Goal: Task Accomplishment & Management: Complete application form

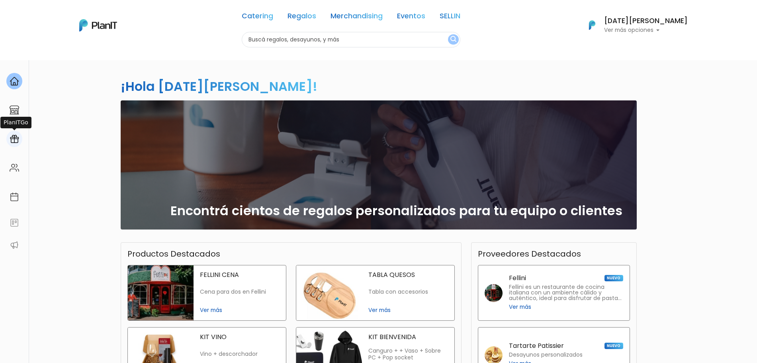
click at [15, 138] on img at bounding box center [15, 139] width 10 height 10
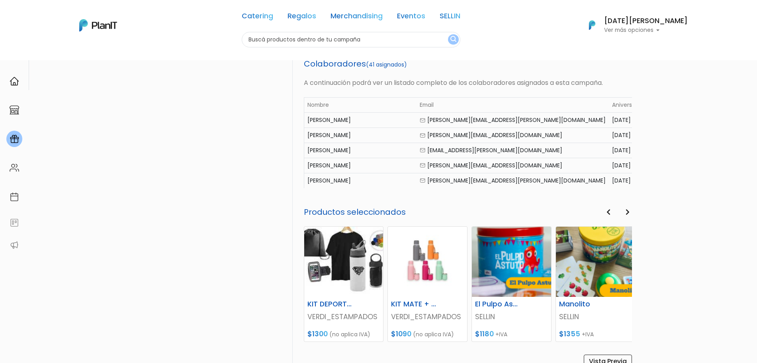
scroll to position [405, 0]
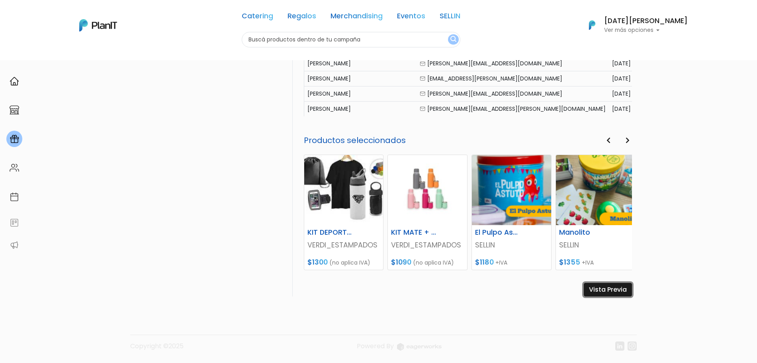
click at [602, 290] on link "Vista Previa" at bounding box center [608, 290] width 48 height 14
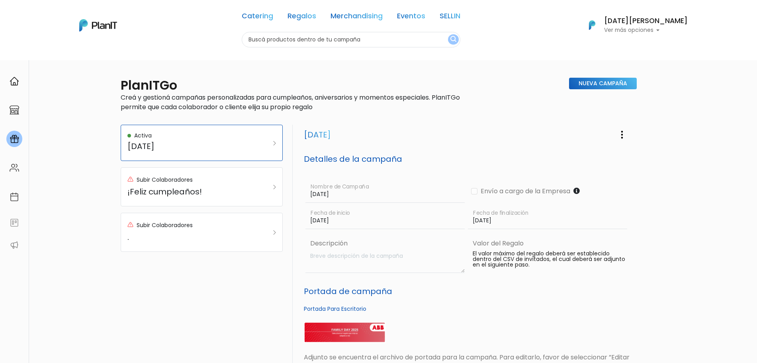
scroll to position [0, 0]
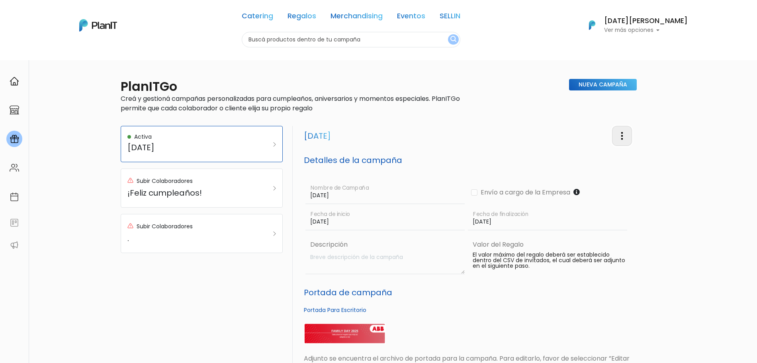
click at [621, 141] on img "button" at bounding box center [622, 136] width 10 height 10
click at [602, 162] on link "Editar Campaña" at bounding box center [596, 159] width 72 height 18
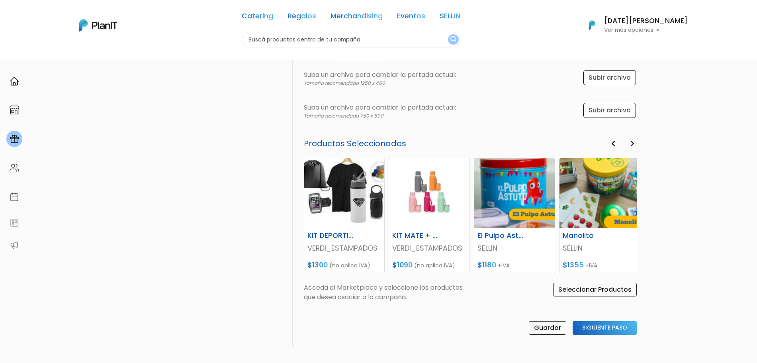
scroll to position [273, 0]
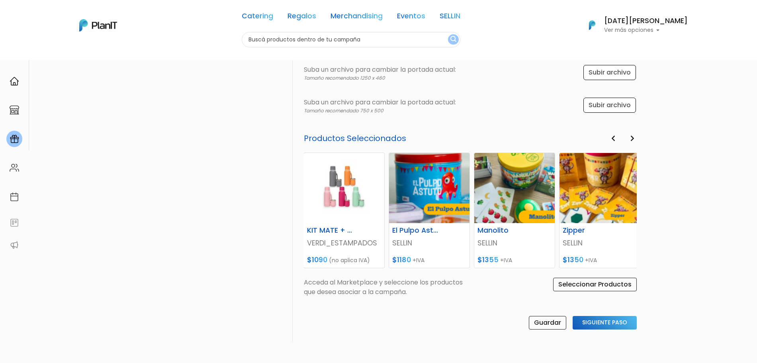
click at [612, 140] on icon "button" at bounding box center [613, 138] width 4 height 6
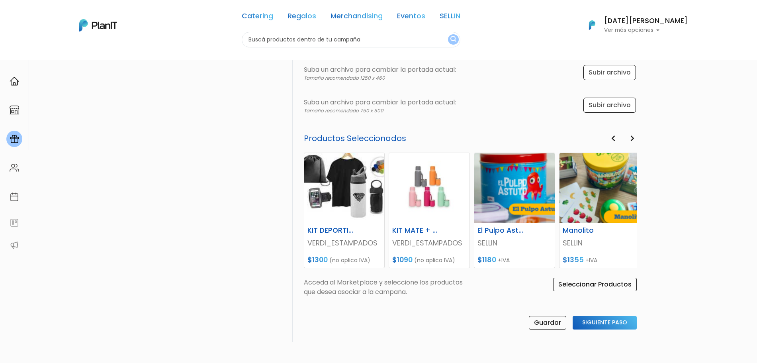
click at [636, 139] on button "Next" at bounding box center [632, 138] width 9 height 10
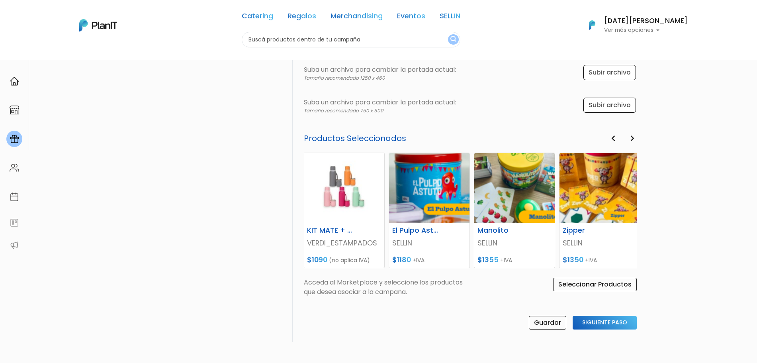
click at [636, 139] on button "Next" at bounding box center [632, 138] width 9 height 10
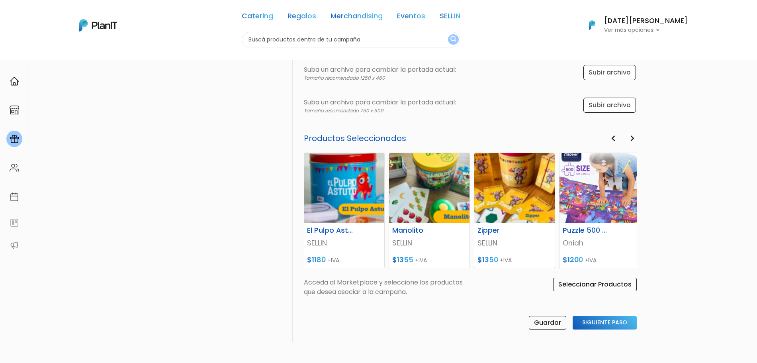
click at [636, 139] on button "Next" at bounding box center [632, 138] width 9 height 10
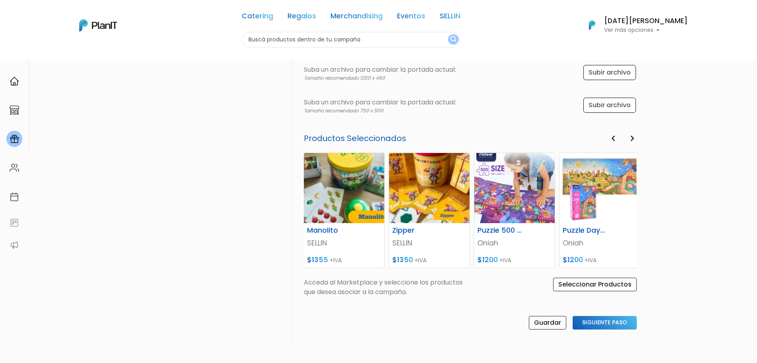
click at [636, 139] on button "Next" at bounding box center [632, 138] width 9 height 10
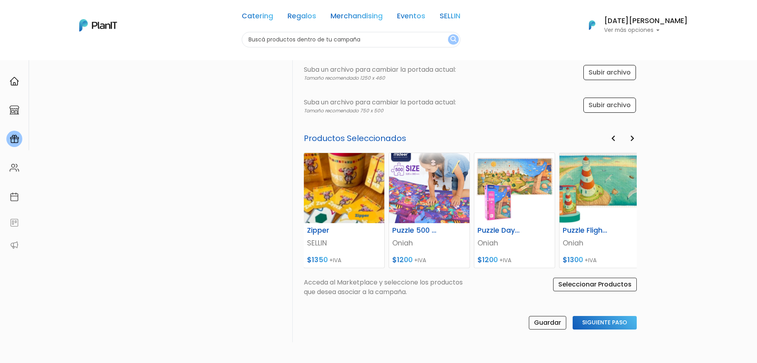
click at [636, 139] on button "Next" at bounding box center [632, 138] width 9 height 10
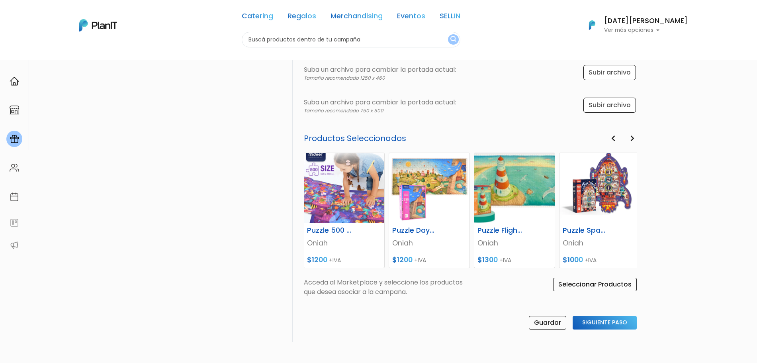
click at [636, 139] on button "Next" at bounding box center [632, 138] width 9 height 10
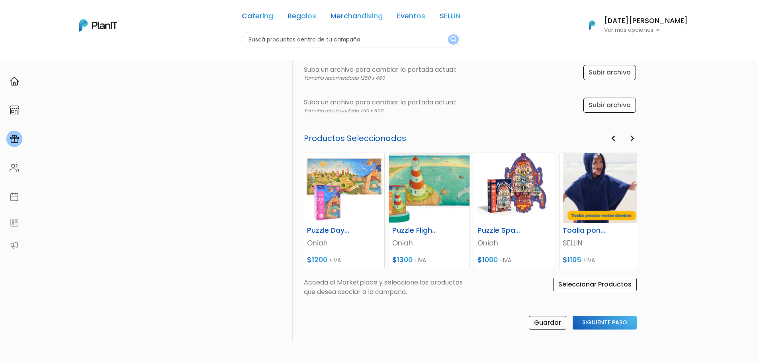
click at [636, 139] on button "Next" at bounding box center [632, 138] width 9 height 10
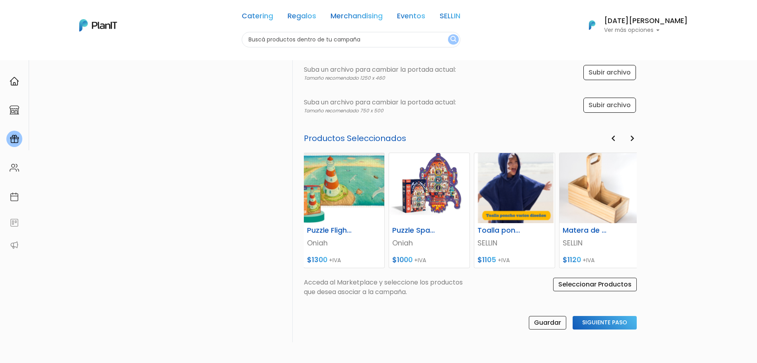
click at [636, 139] on button "Next" at bounding box center [632, 138] width 9 height 10
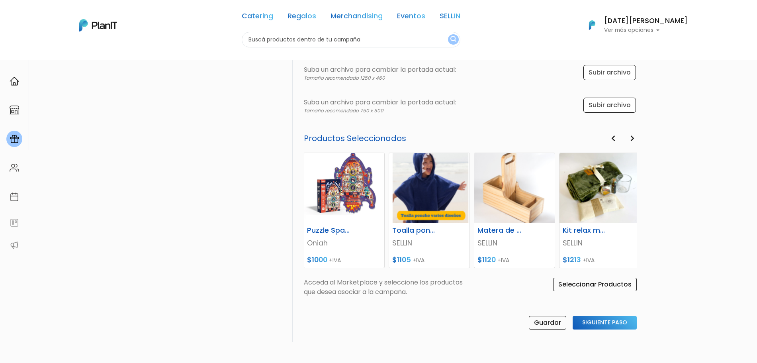
click at [636, 139] on button "Next" at bounding box center [632, 138] width 9 height 10
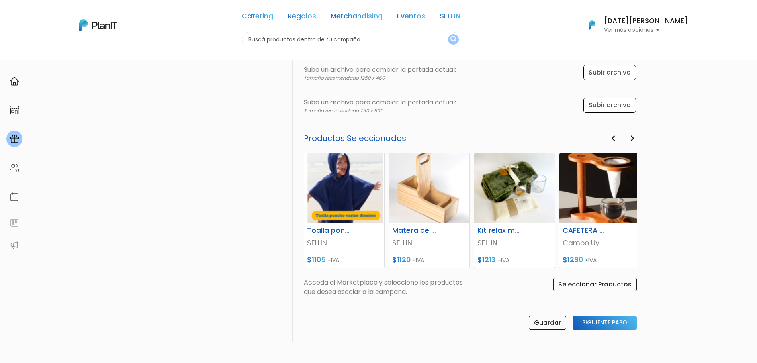
click at [636, 139] on button "Next" at bounding box center [632, 138] width 9 height 10
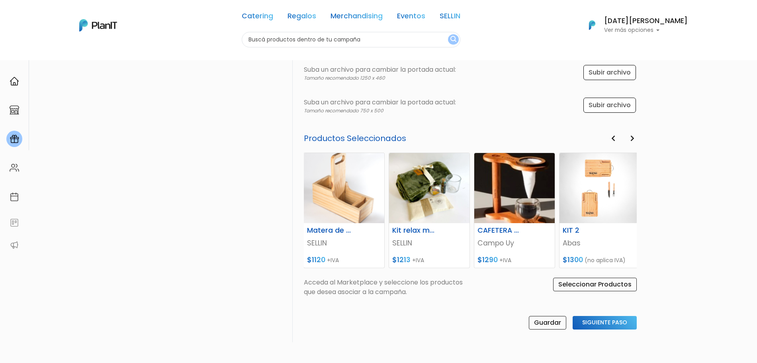
click at [636, 139] on button "Next" at bounding box center [632, 138] width 9 height 10
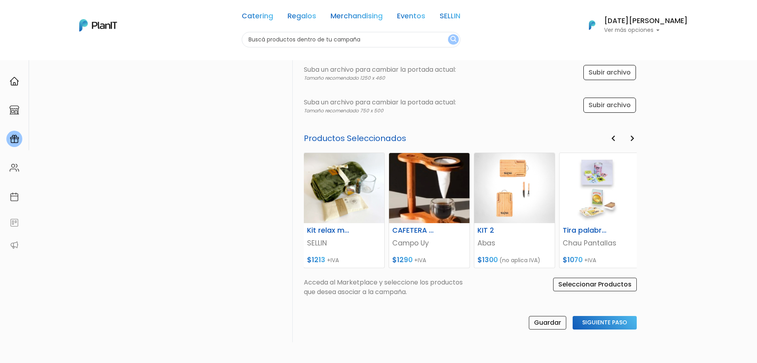
click at [636, 139] on button "Next" at bounding box center [632, 138] width 9 height 10
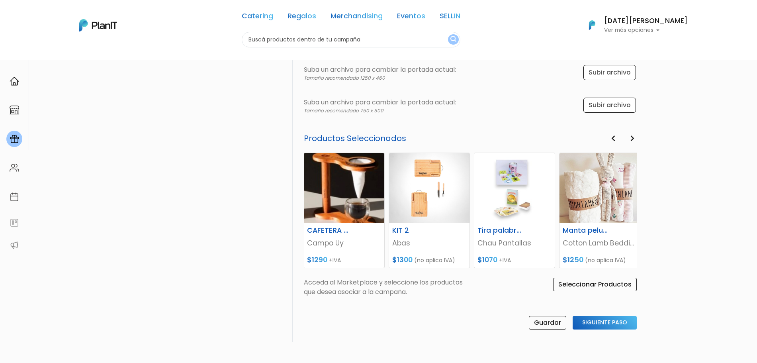
click at [636, 139] on button "Next" at bounding box center [632, 138] width 9 height 10
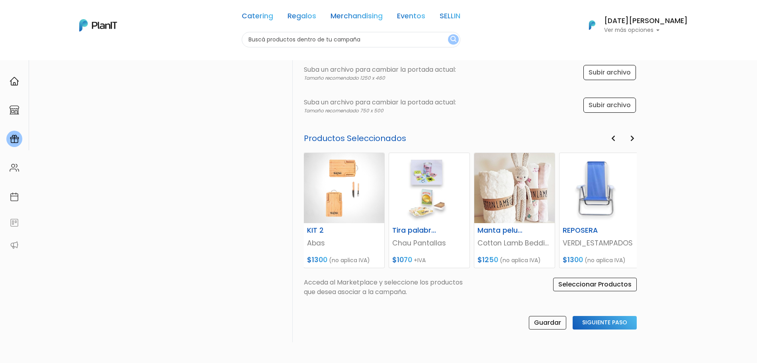
click at [636, 139] on button "Next" at bounding box center [632, 138] width 9 height 10
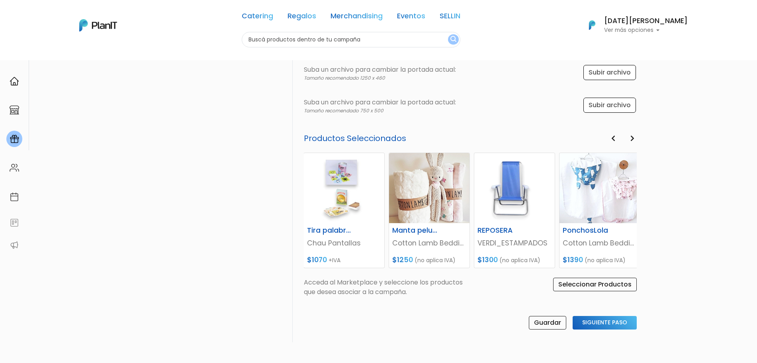
click at [636, 139] on button "Next" at bounding box center [632, 138] width 9 height 10
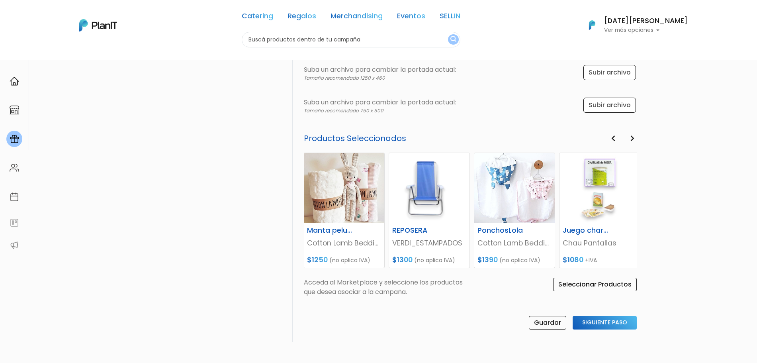
click at [636, 139] on button "Next" at bounding box center [632, 138] width 9 height 10
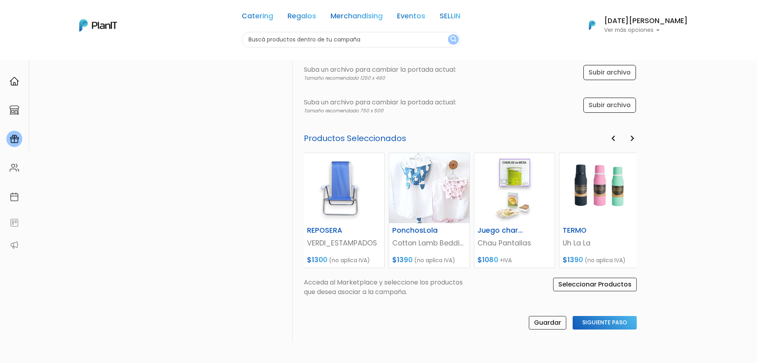
click at [636, 139] on button "Next" at bounding box center [632, 138] width 9 height 10
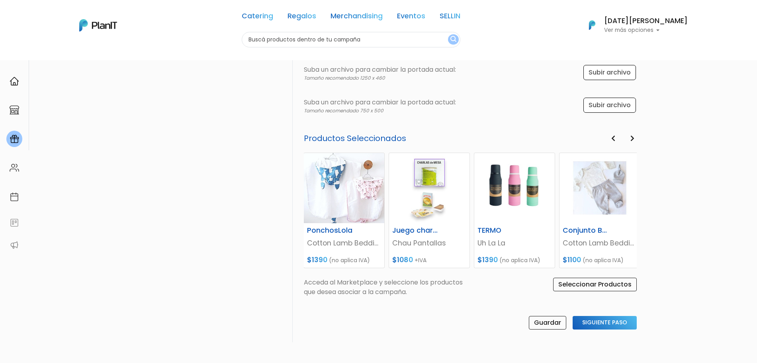
click at [636, 139] on button "Next" at bounding box center [632, 138] width 9 height 10
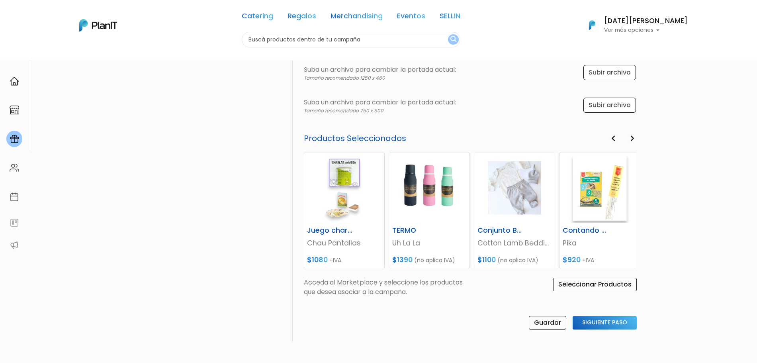
click at [636, 139] on button "Next" at bounding box center [632, 138] width 9 height 10
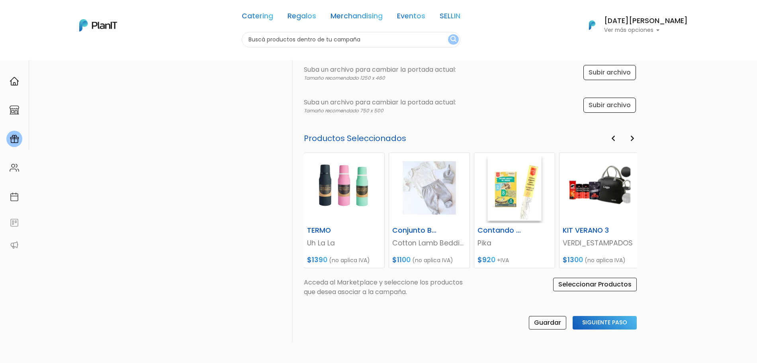
click at [636, 139] on button "Next" at bounding box center [632, 138] width 9 height 10
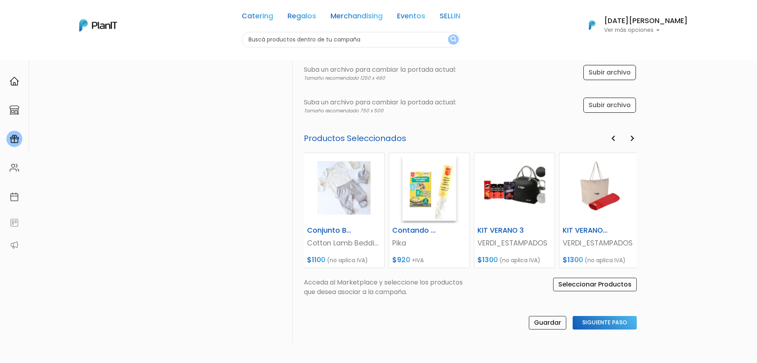
click at [636, 139] on button "Next" at bounding box center [632, 138] width 9 height 10
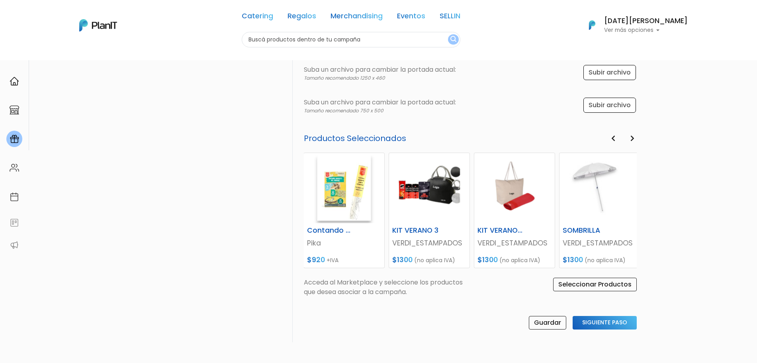
click at [636, 139] on button "Next" at bounding box center [632, 138] width 9 height 10
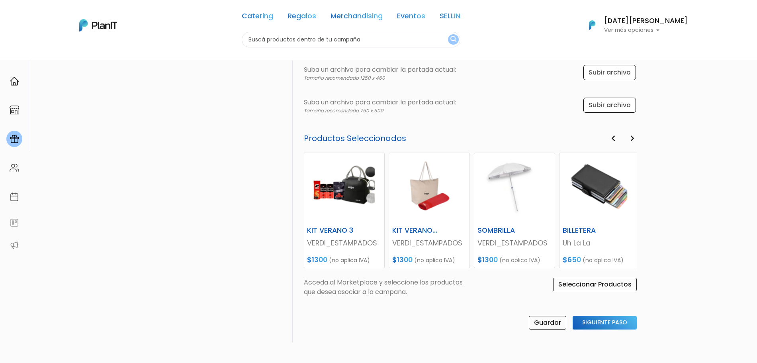
click at [636, 139] on button "Next" at bounding box center [632, 138] width 9 height 10
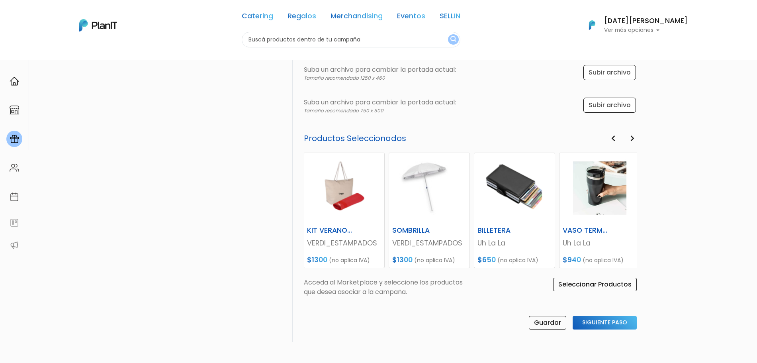
click at [636, 139] on button "Next" at bounding box center [632, 138] width 9 height 10
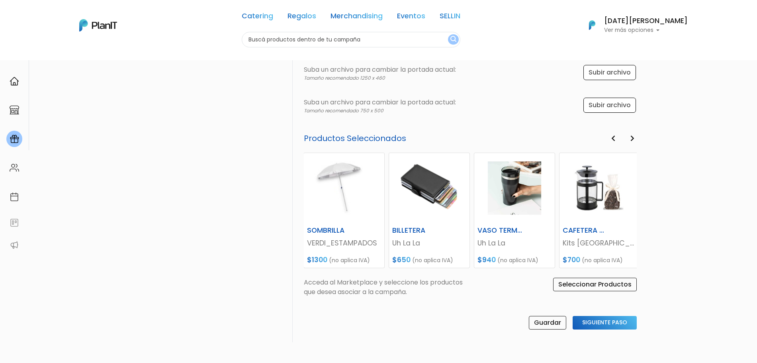
click at [636, 139] on button "Next" at bounding box center [632, 138] width 9 height 10
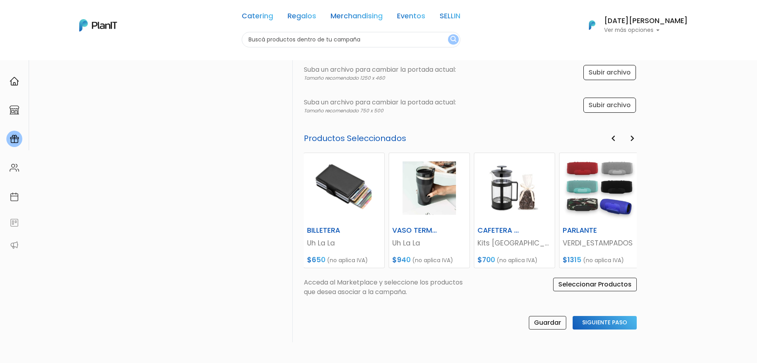
click at [636, 139] on button "Next" at bounding box center [632, 138] width 9 height 10
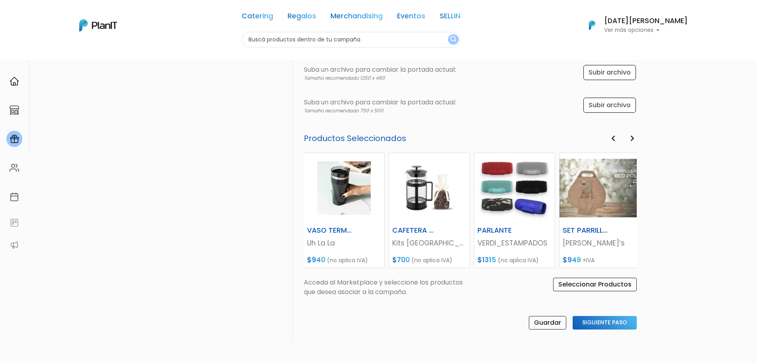
click at [631, 137] on icon "button" at bounding box center [632, 138] width 4 height 6
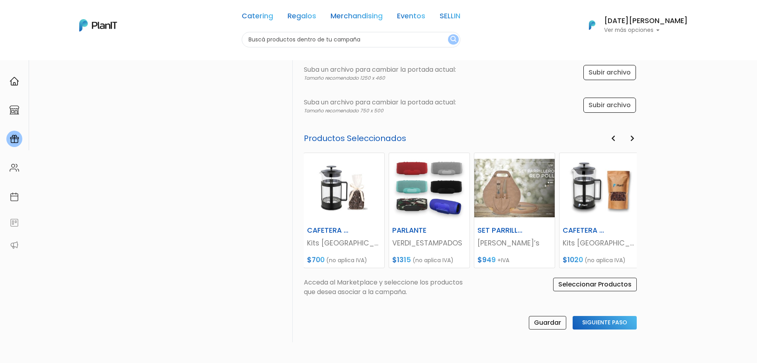
click at [631, 137] on icon "button" at bounding box center [632, 138] width 4 height 6
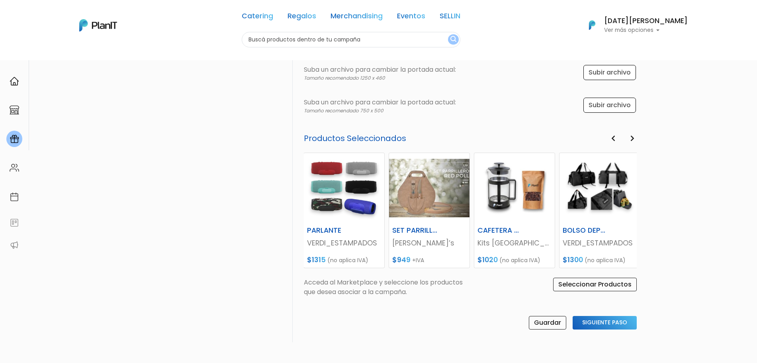
click at [631, 137] on icon "button" at bounding box center [632, 138] width 4 height 6
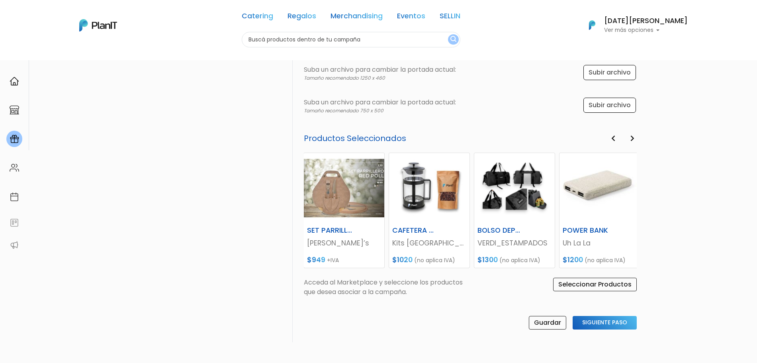
click at [631, 137] on icon "button" at bounding box center [632, 138] width 4 height 6
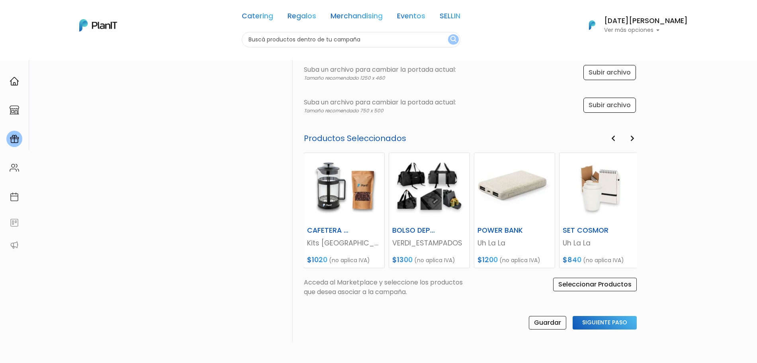
click at [631, 137] on icon "button" at bounding box center [632, 138] width 4 height 6
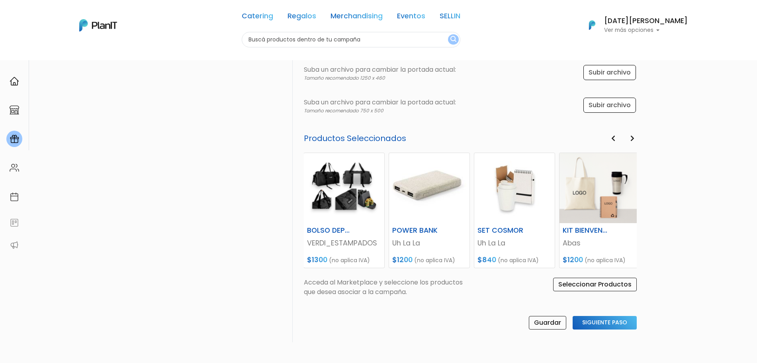
click at [631, 137] on icon "button" at bounding box center [632, 138] width 4 height 6
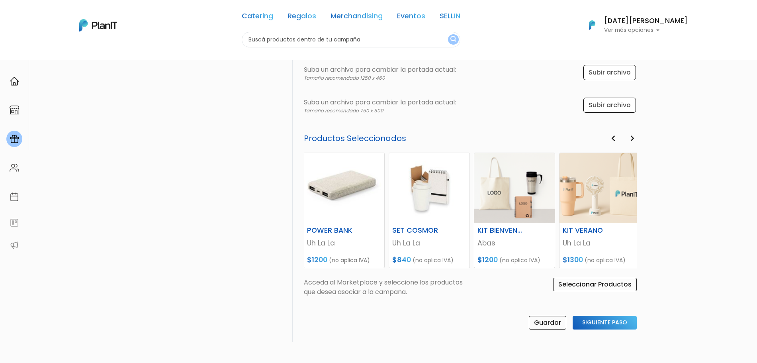
click at [631, 137] on icon "button" at bounding box center [632, 138] width 4 height 6
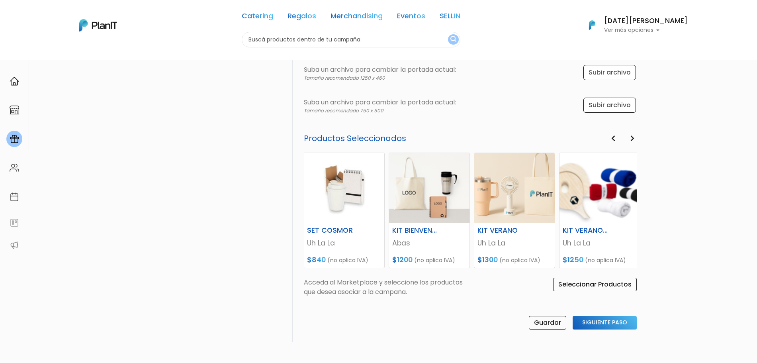
click at [631, 137] on icon "button" at bounding box center [632, 138] width 4 height 6
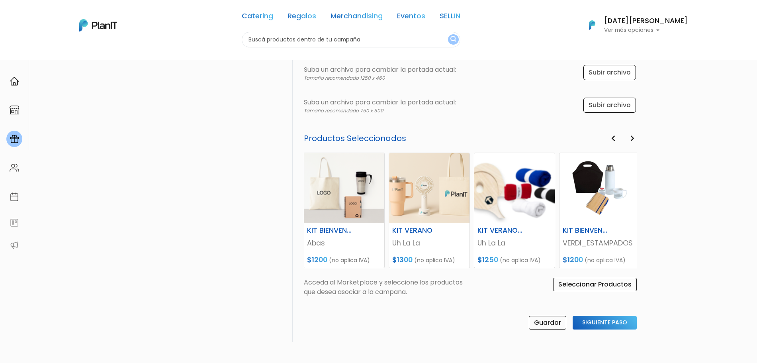
click at [631, 137] on icon "button" at bounding box center [632, 138] width 4 height 6
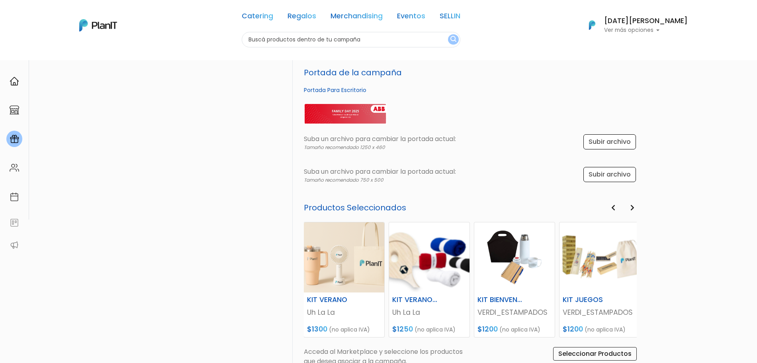
scroll to position [298, 0]
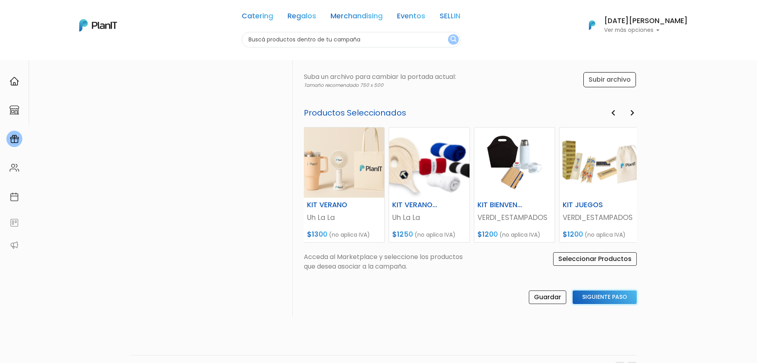
click at [610, 298] on input "Siguiente Paso" at bounding box center [605, 297] width 64 height 14
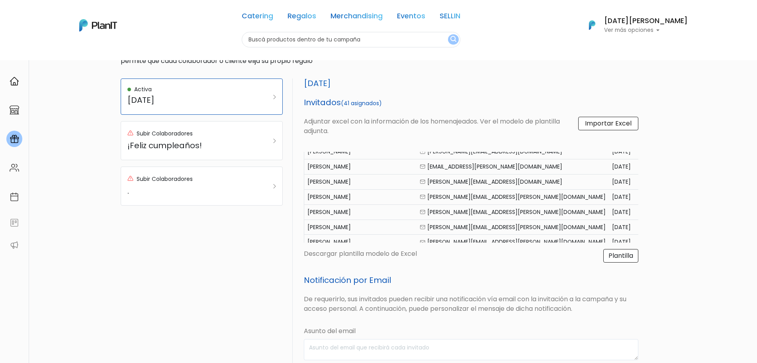
scroll to position [0, 0]
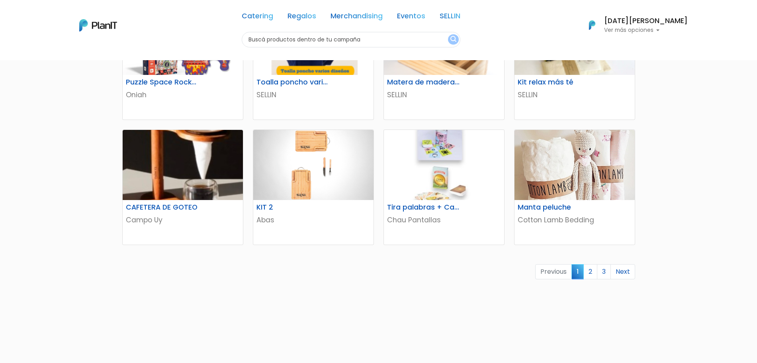
scroll to position [24, 0]
